Goal: Find specific page/section: Find specific page/section

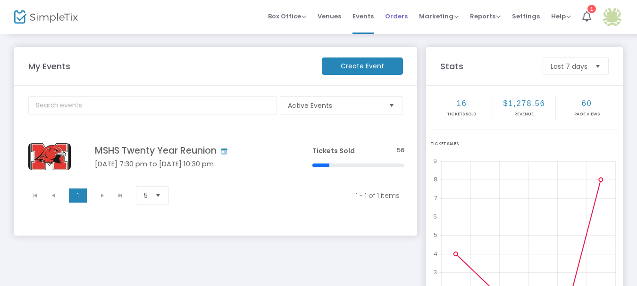
click at [405, 17] on span "Orders" at bounding box center [396, 16] width 23 height 24
